Goal: Information Seeking & Learning: Learn about a topic

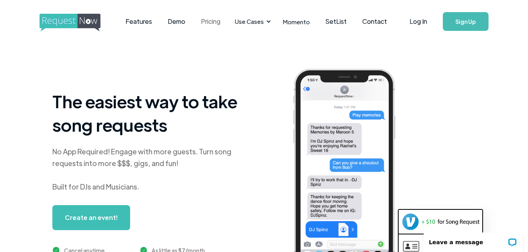
click at [205, 21] on link "Pricing" at bounding box center [210, 21] width 35 height 24
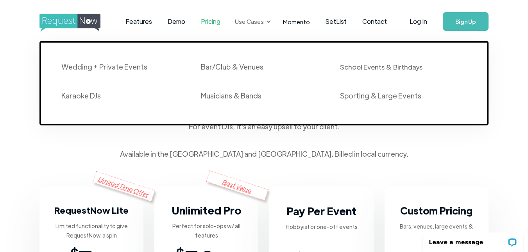
click at [248, 22] on div "Use Cases" at bounding box center [249, 21] width 29 height 9
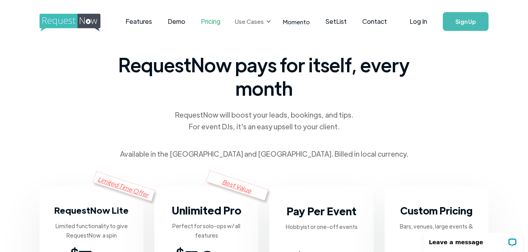
click at [248, 22] on div "Use Cases" at bounding box center [249, 21] width 29 height 9
click at [70, 19] on img "home" at bounding box center [76, 23] width 75 height 18
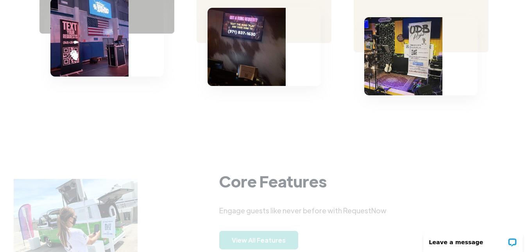
scroll to position [626, 0]
